Goal: Task Accomplishment & Management: Manage account settings

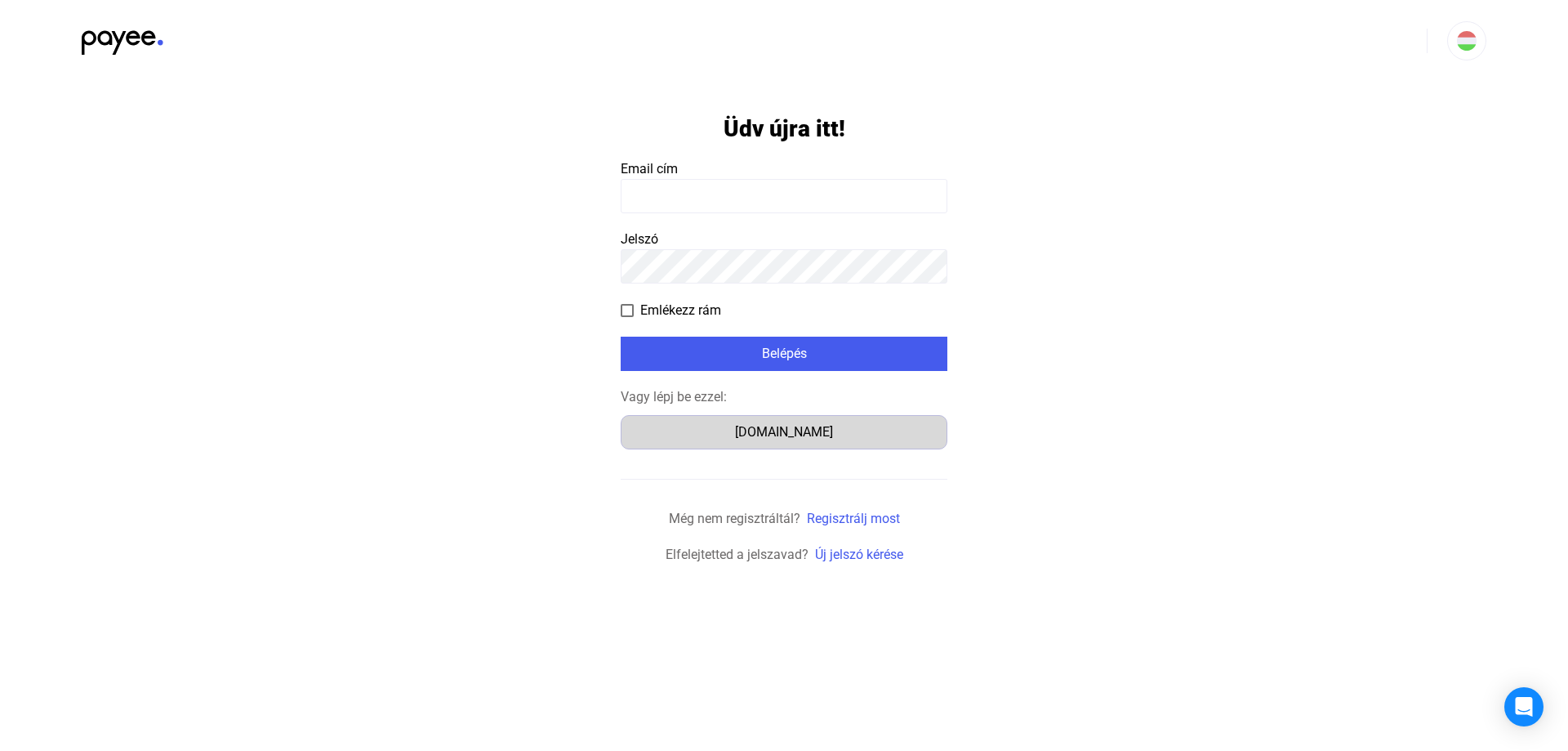
click at [773, 433] on div "Számlázz.hu" at bounding box center [784, 432] width 315 height 19
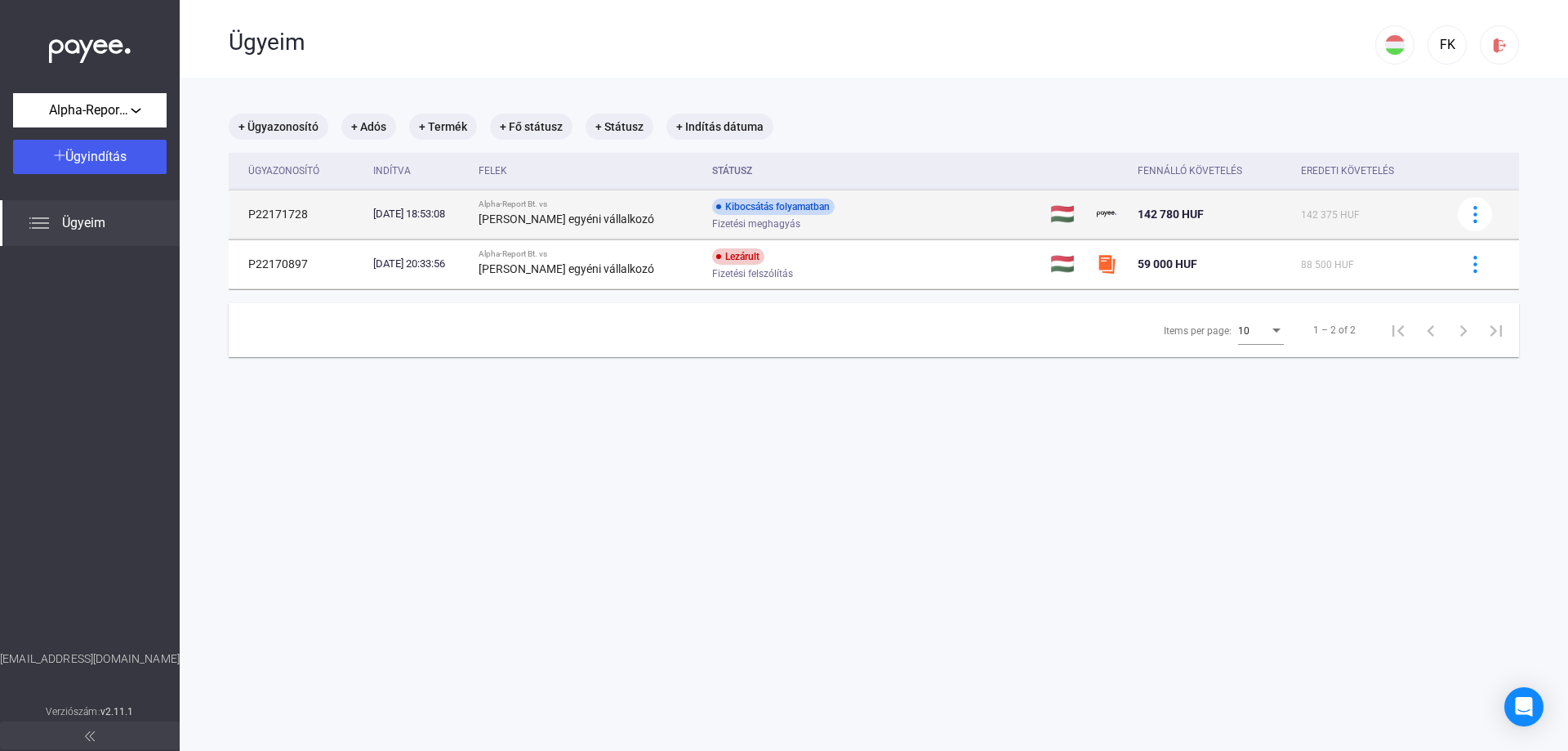
click at [853, 218] on div "Fizetési meghagyás" at bounding box center [842, 224] width 260 height 13
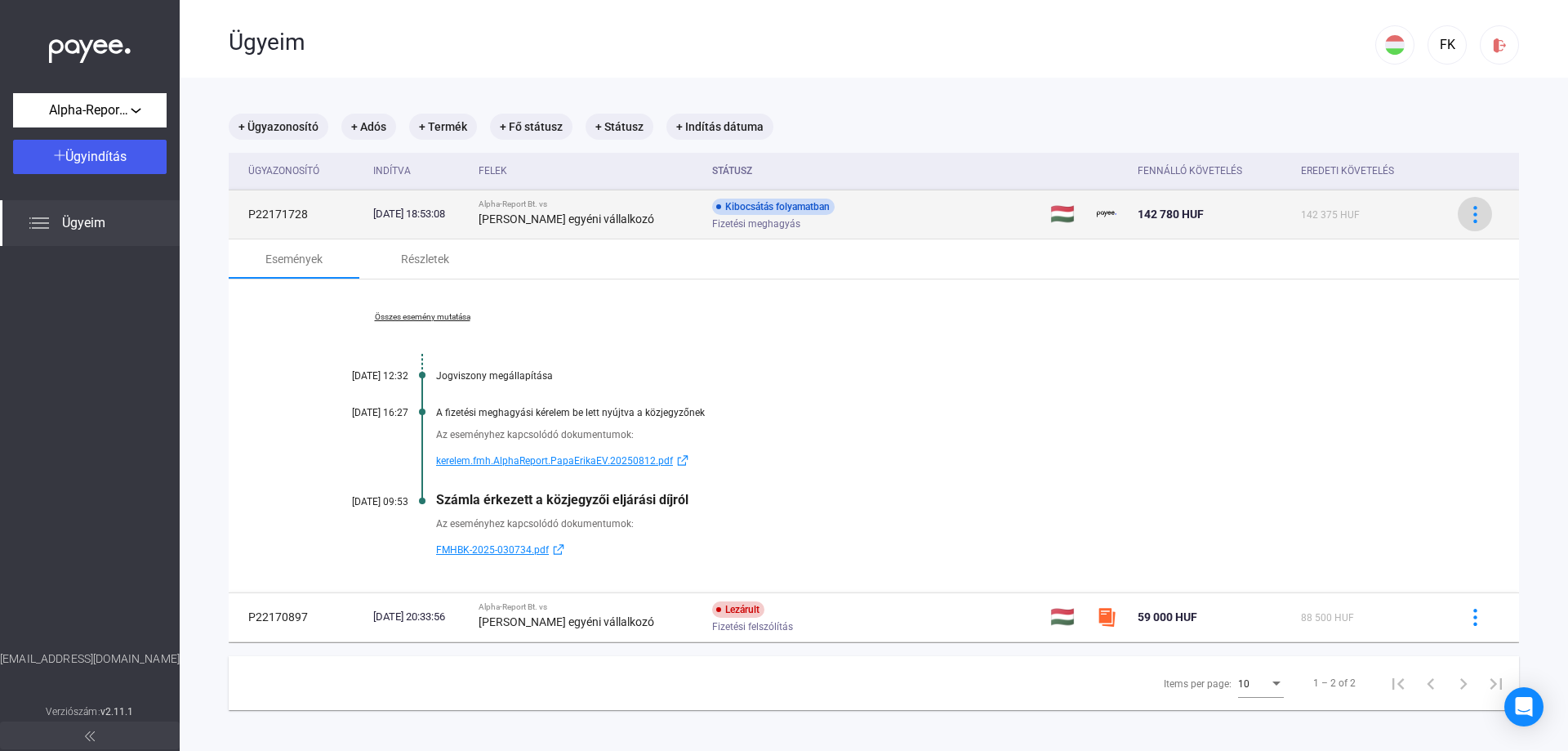
click at [1467, 217] on img at bounding box center [1476, 214] width 17 height 17
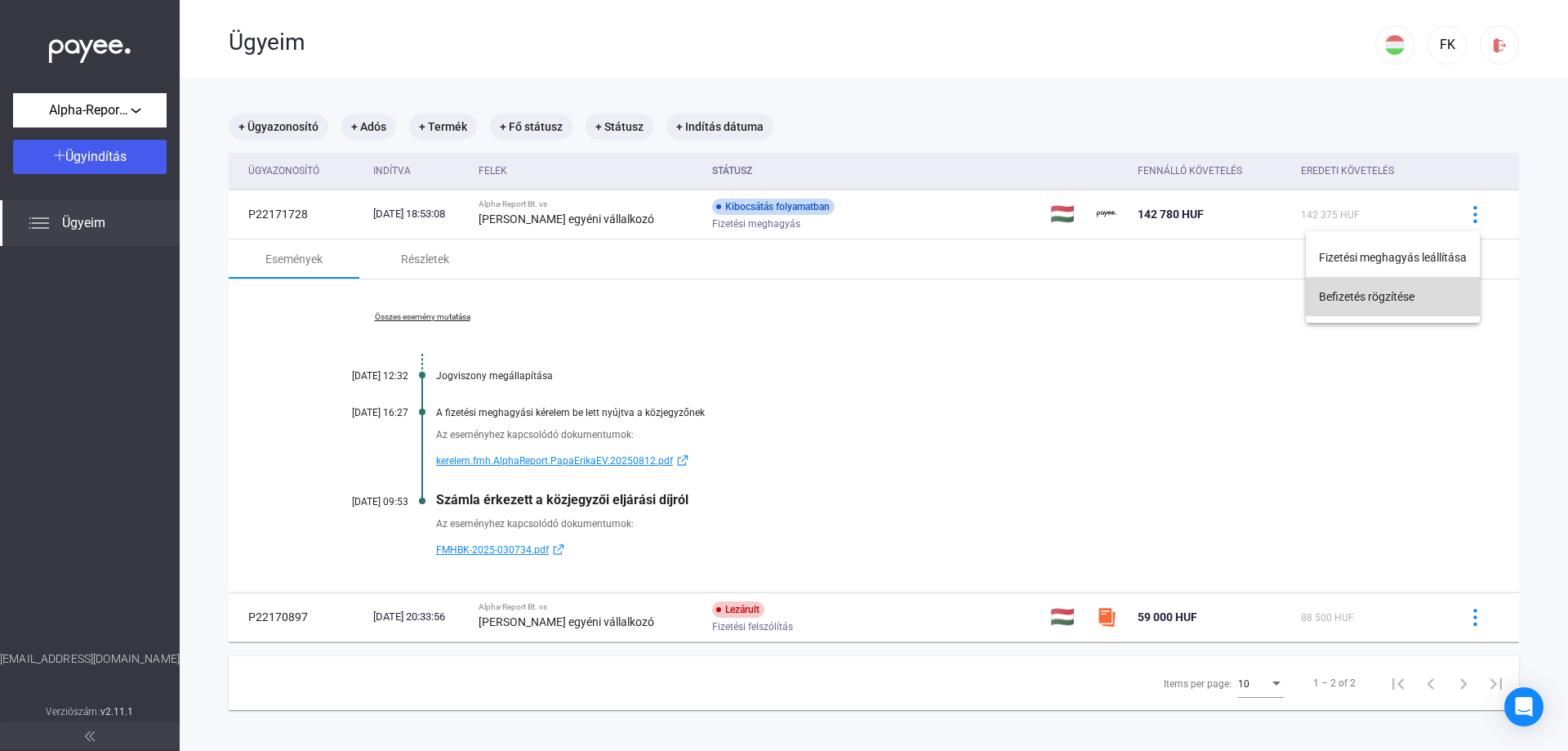
click at [1367, 297] on button "Befizetés rögzítése" at bounding box center [1392, 297] width 174 height 39
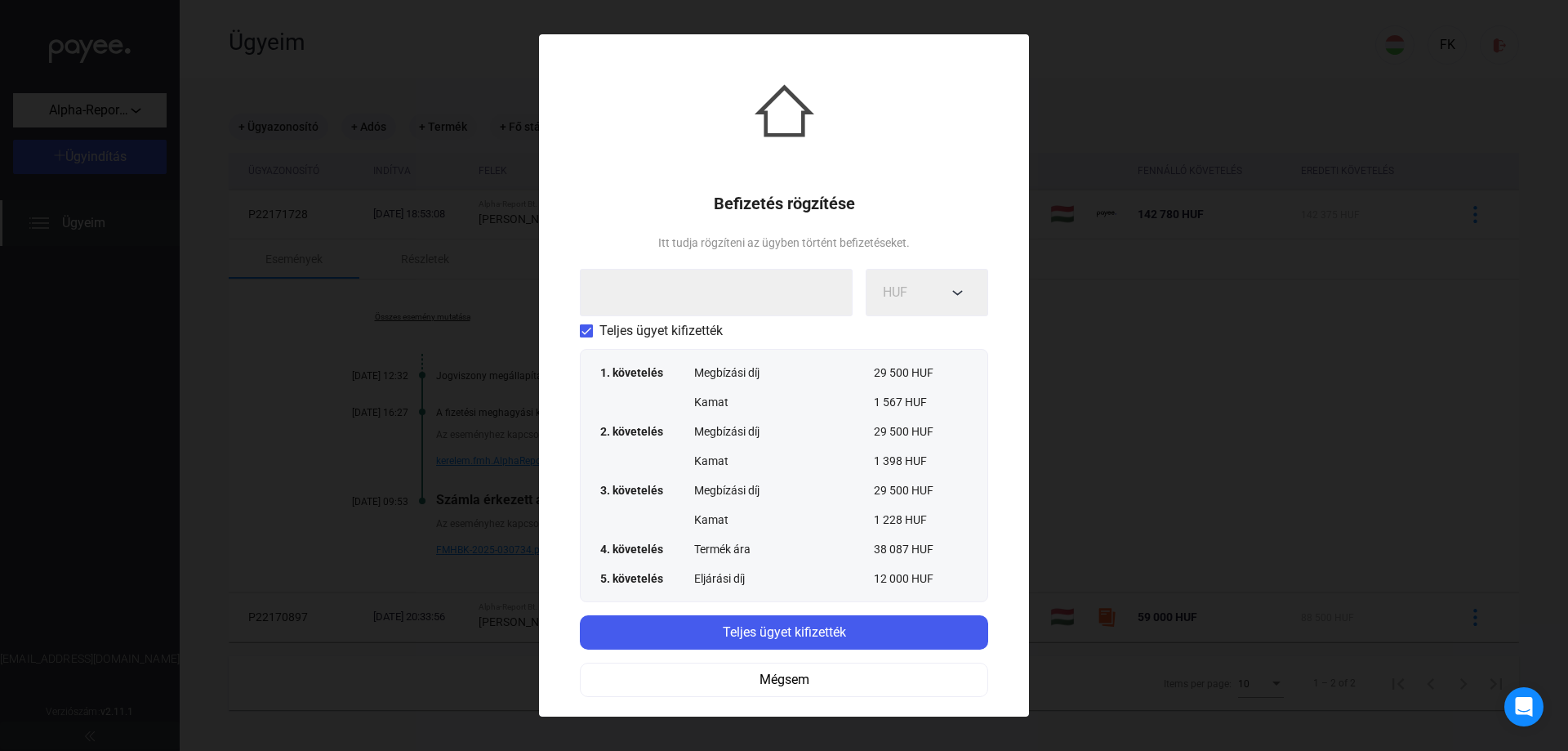
click at [1324, 361] on div at bounding box center [784, 376] width 1568 height 751
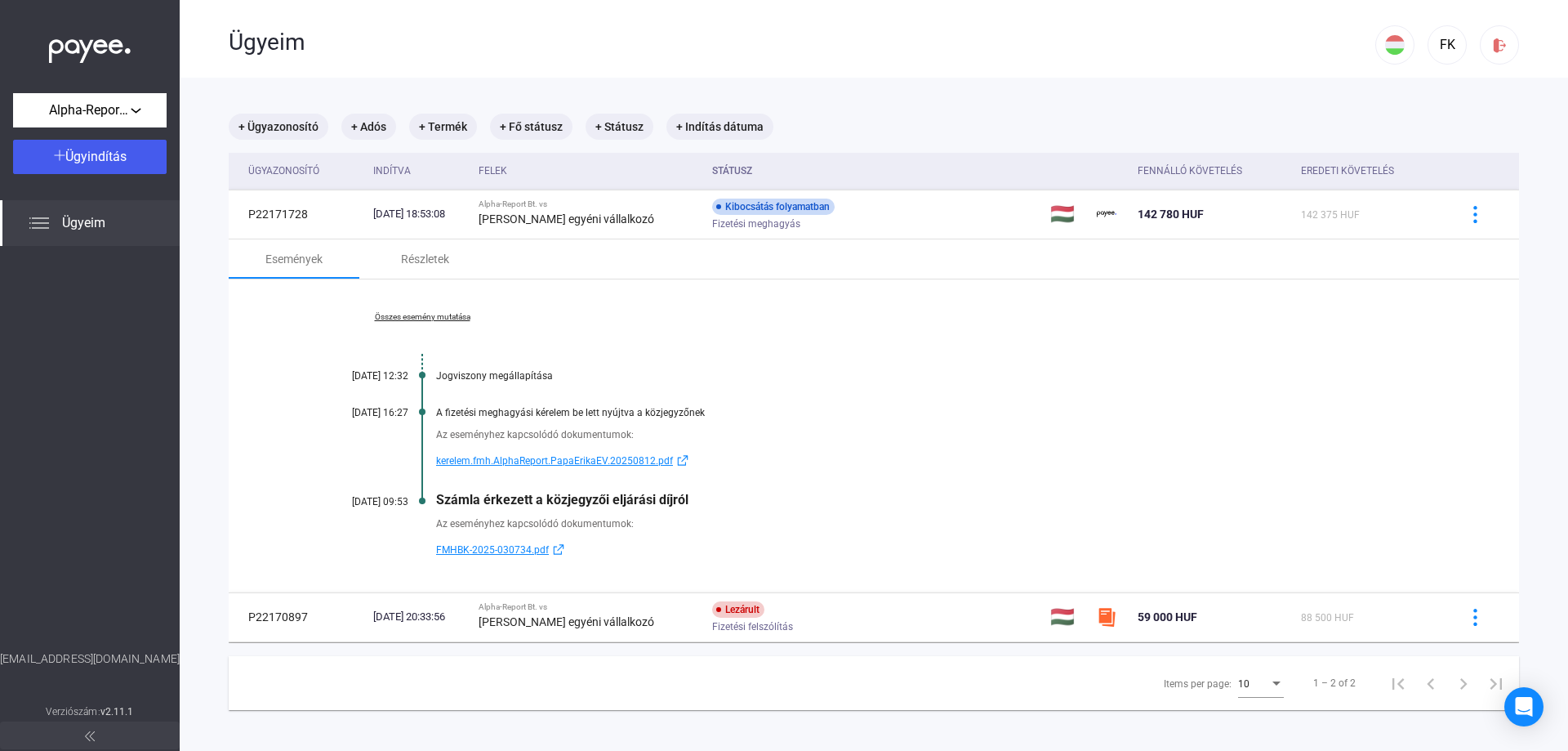
click at [783, 518] on div "Az eseményhez kapcsolódó dokumentumok:" at bounding box center [936, 523] width 1001 height 16
click at [426, 317] on link "Összes esemény mutatása" at bounding box center [422, 317] width 223 height 10
